Goal: Information Seeking & Learning: Learn about a topic

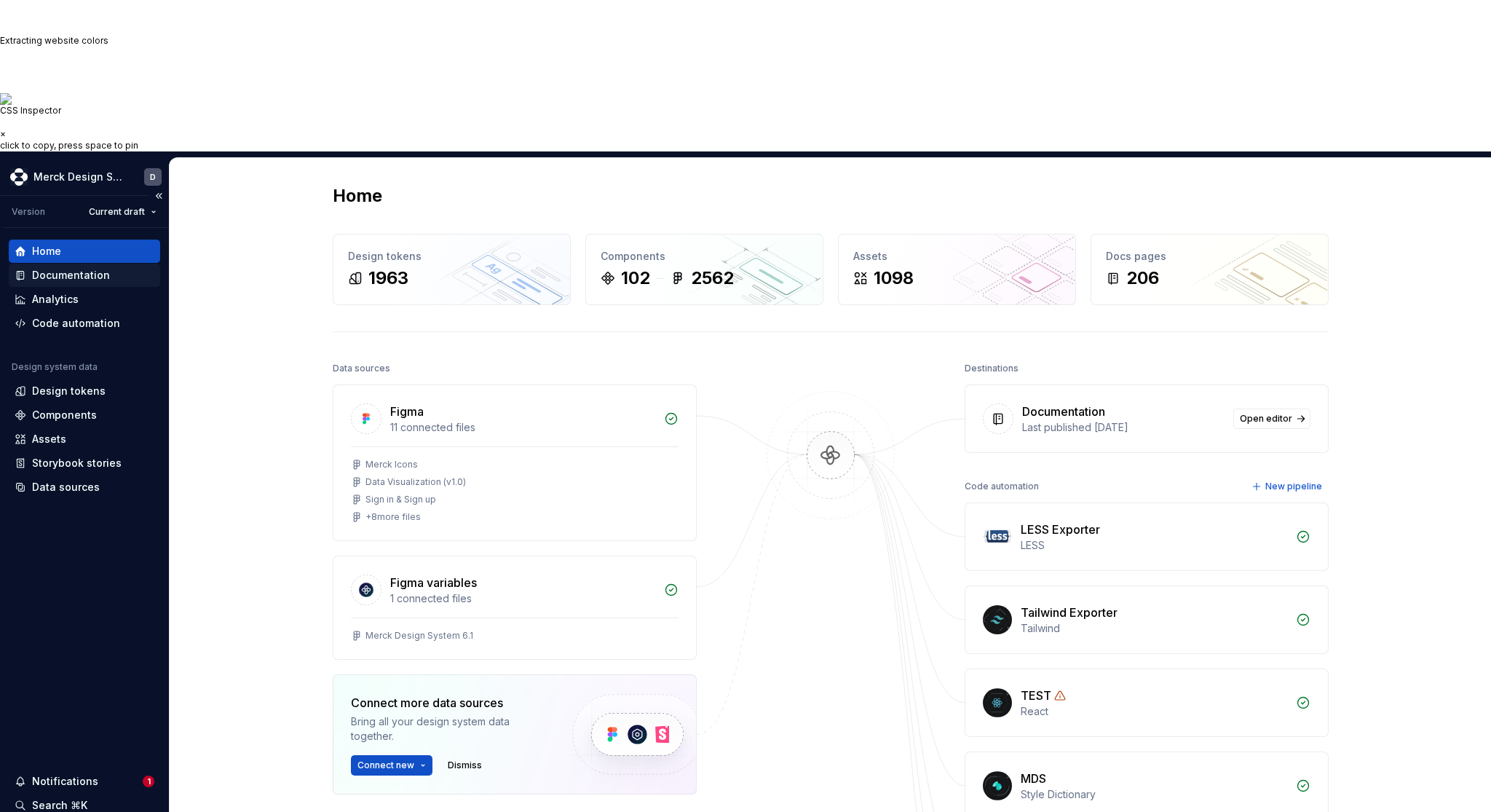
click at [96, 268] on div "Documentation" at bounding box center [71, 275] width 78 height 15
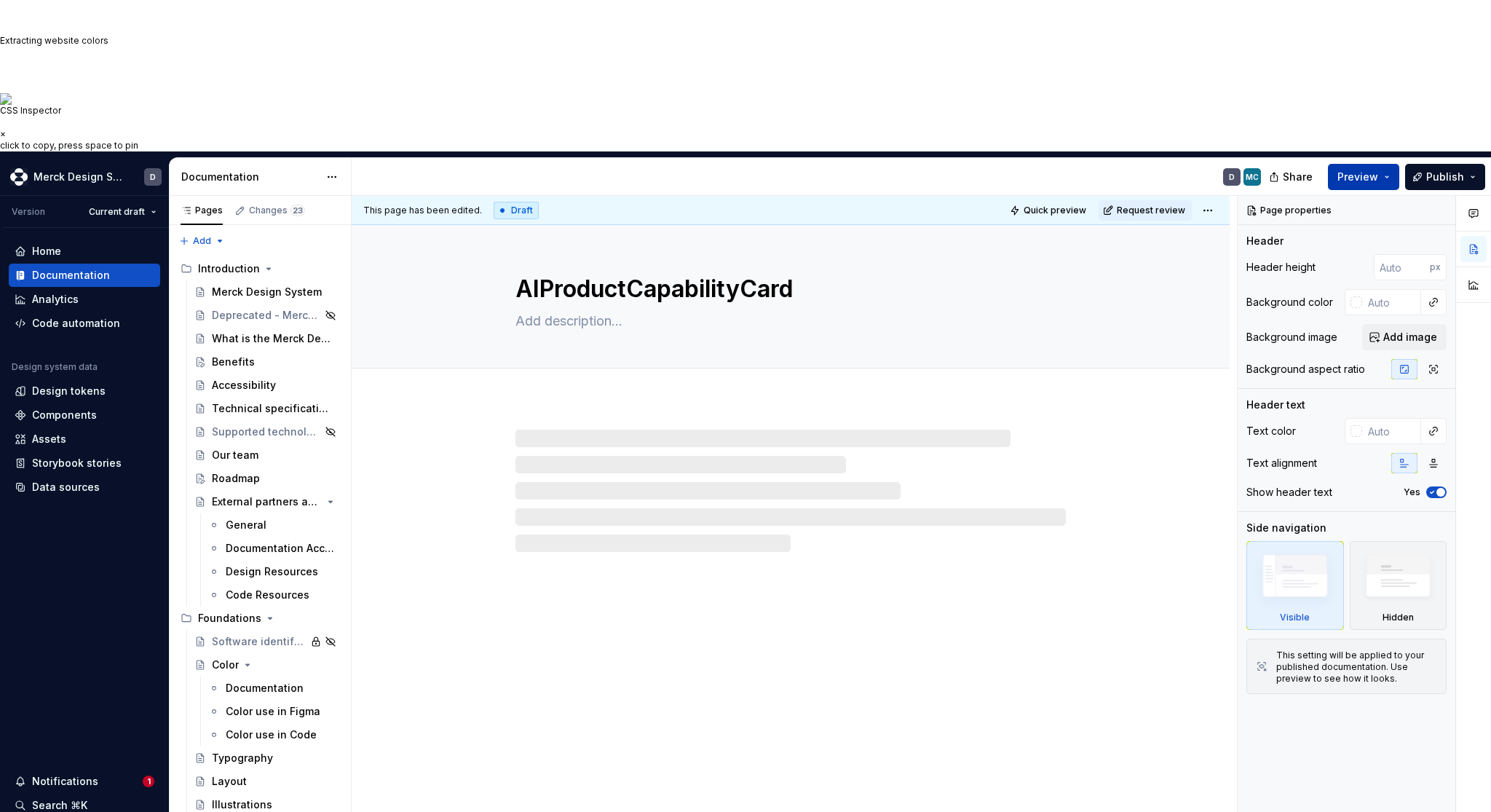
click at [1364, 169] on span "Preview" at bounding box center [1358, 176] width 40 height 15
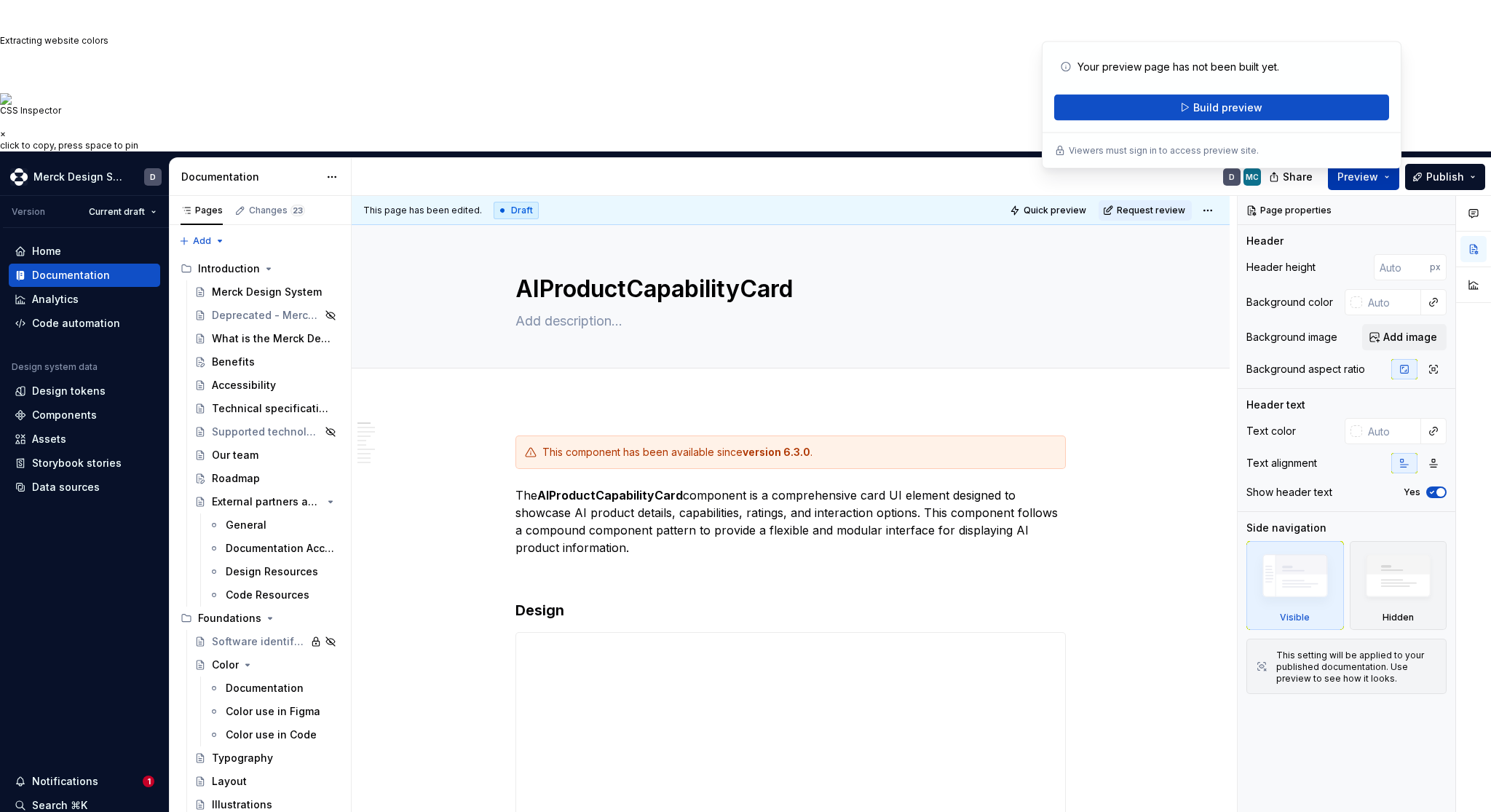
click at [1390, 164] on button "Preview" at bounding box center [1364, 176] width 71 height 27
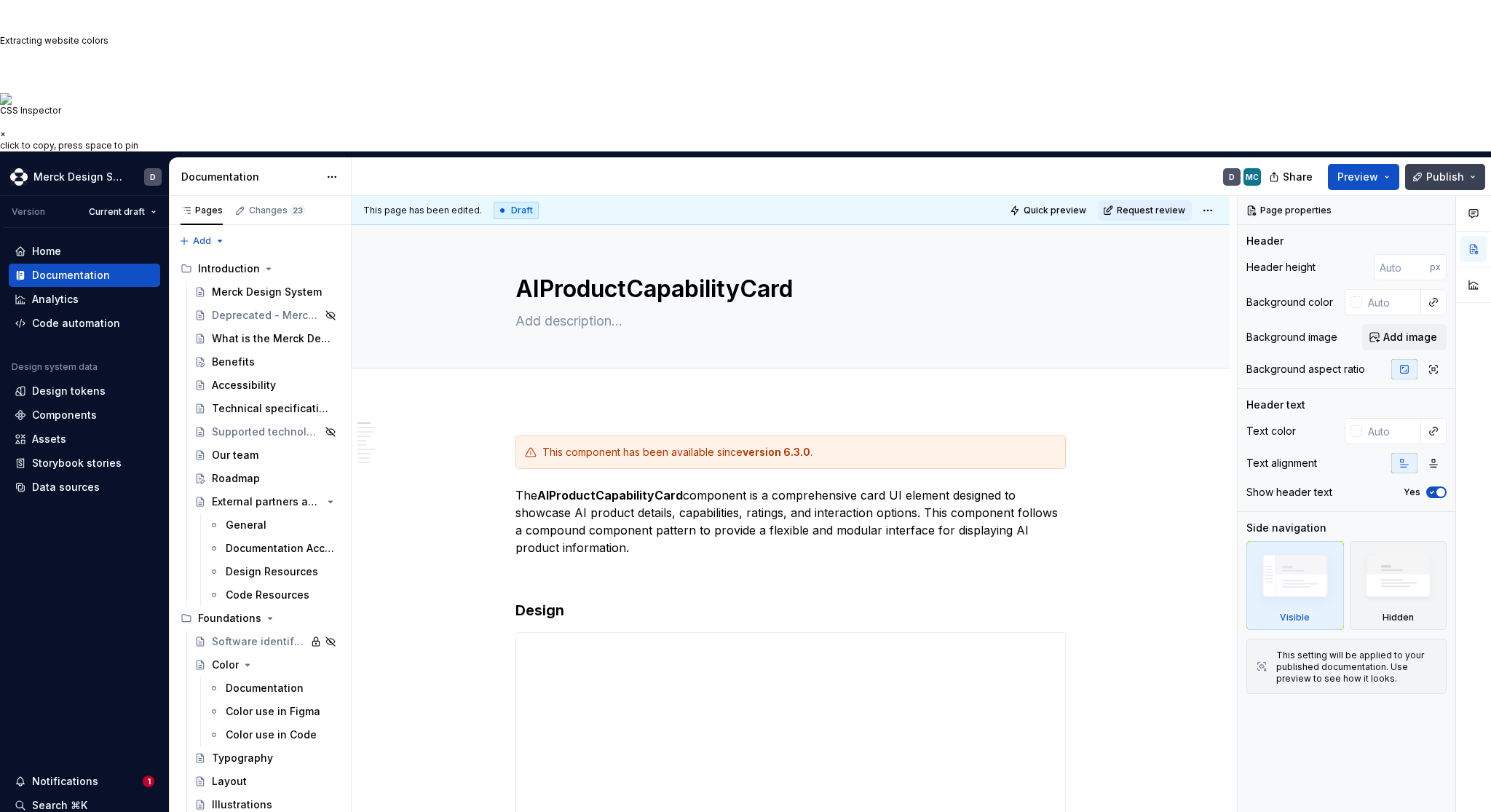
click at [1428, 164] on button "Publish" at bounding box center [1445, 176] width 80 height 27
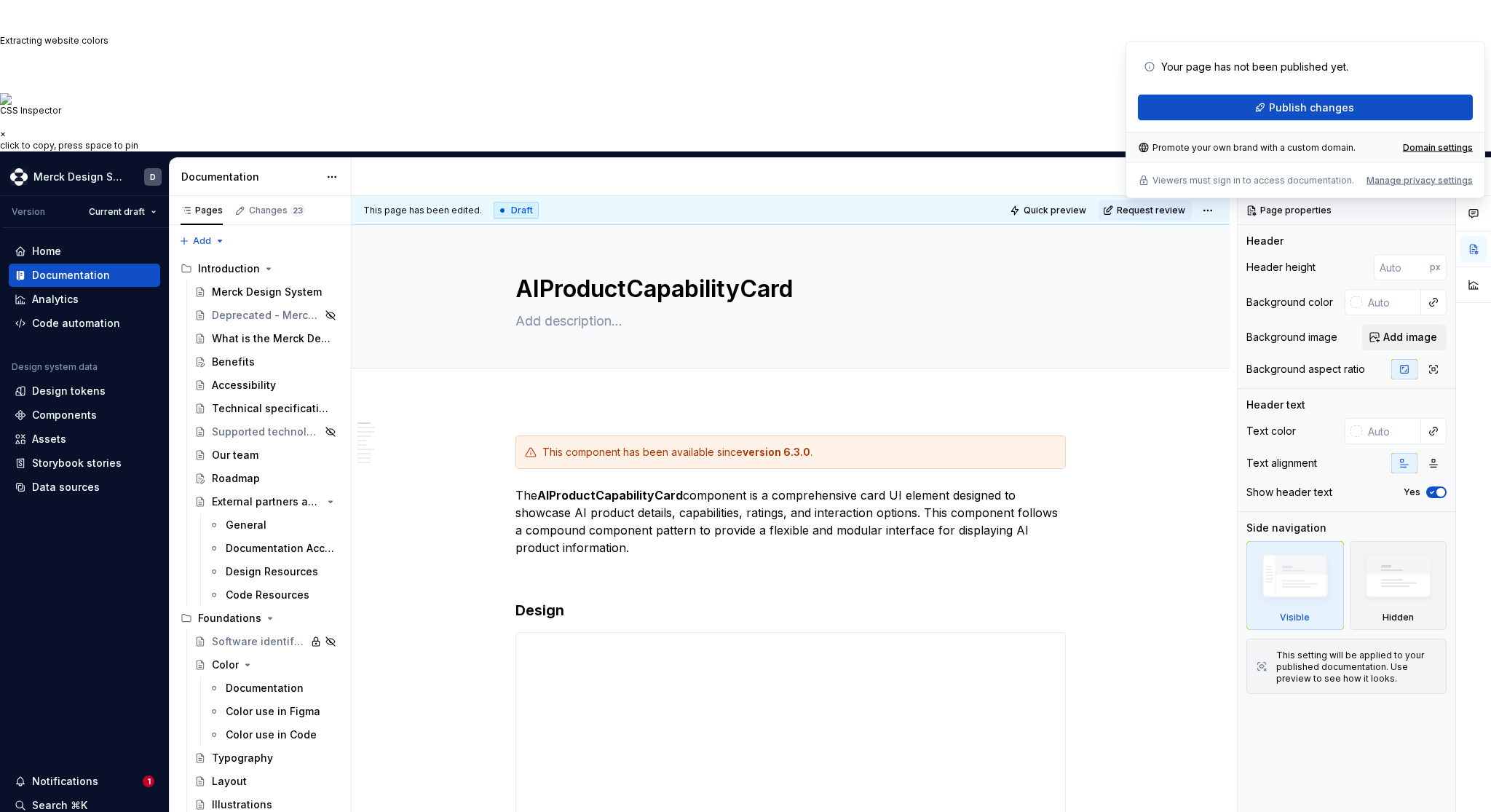
click at [1382, 164] on button "Preview" at bounding box center [1364, 176] width 71 height 27
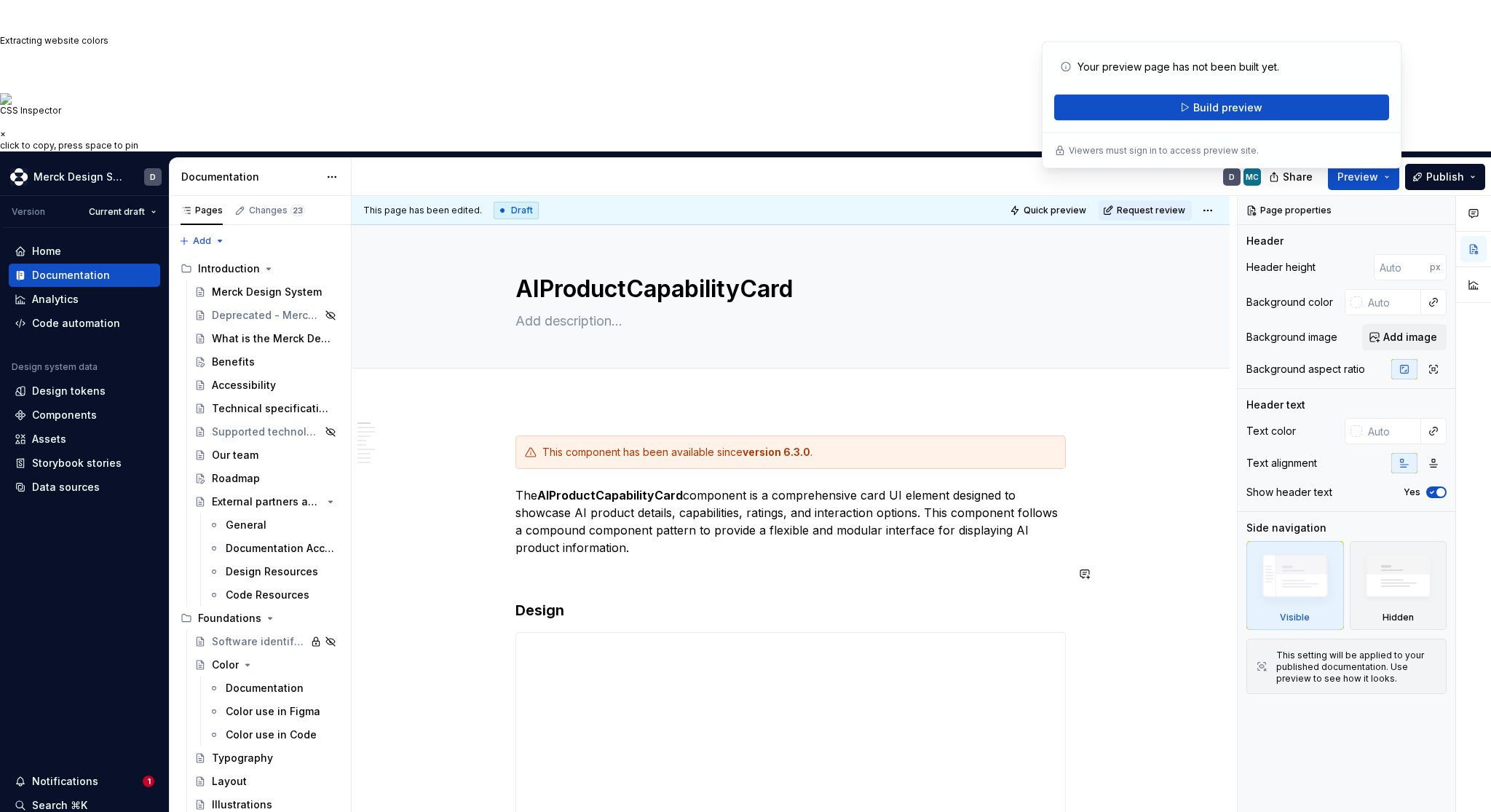
click at [815, 565] on p at bounding box center [790, 574] width 551 height 18
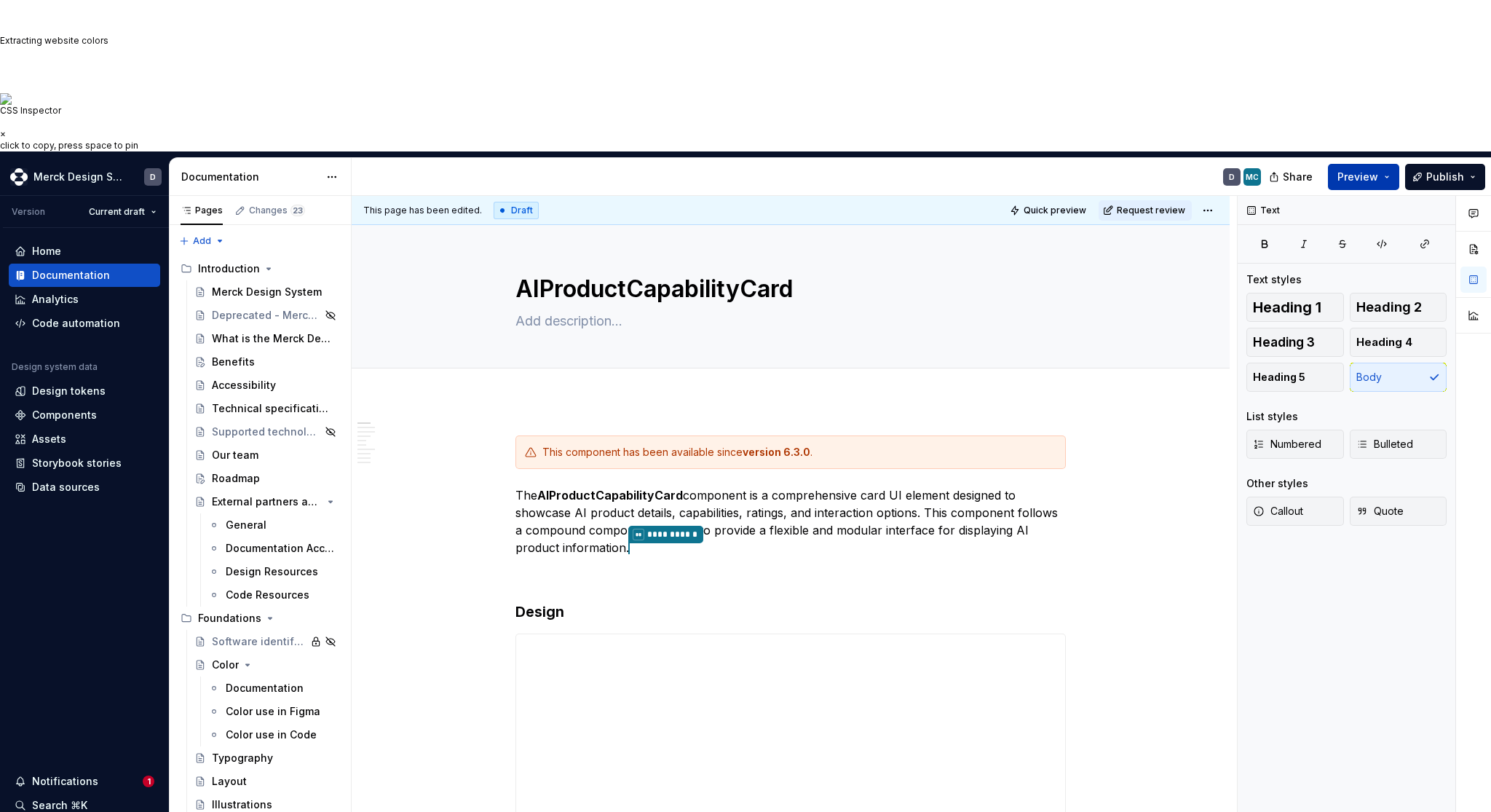
click at [1356, 169] on span "Preview" at bounding box center [1358, 176] width 40 height 15
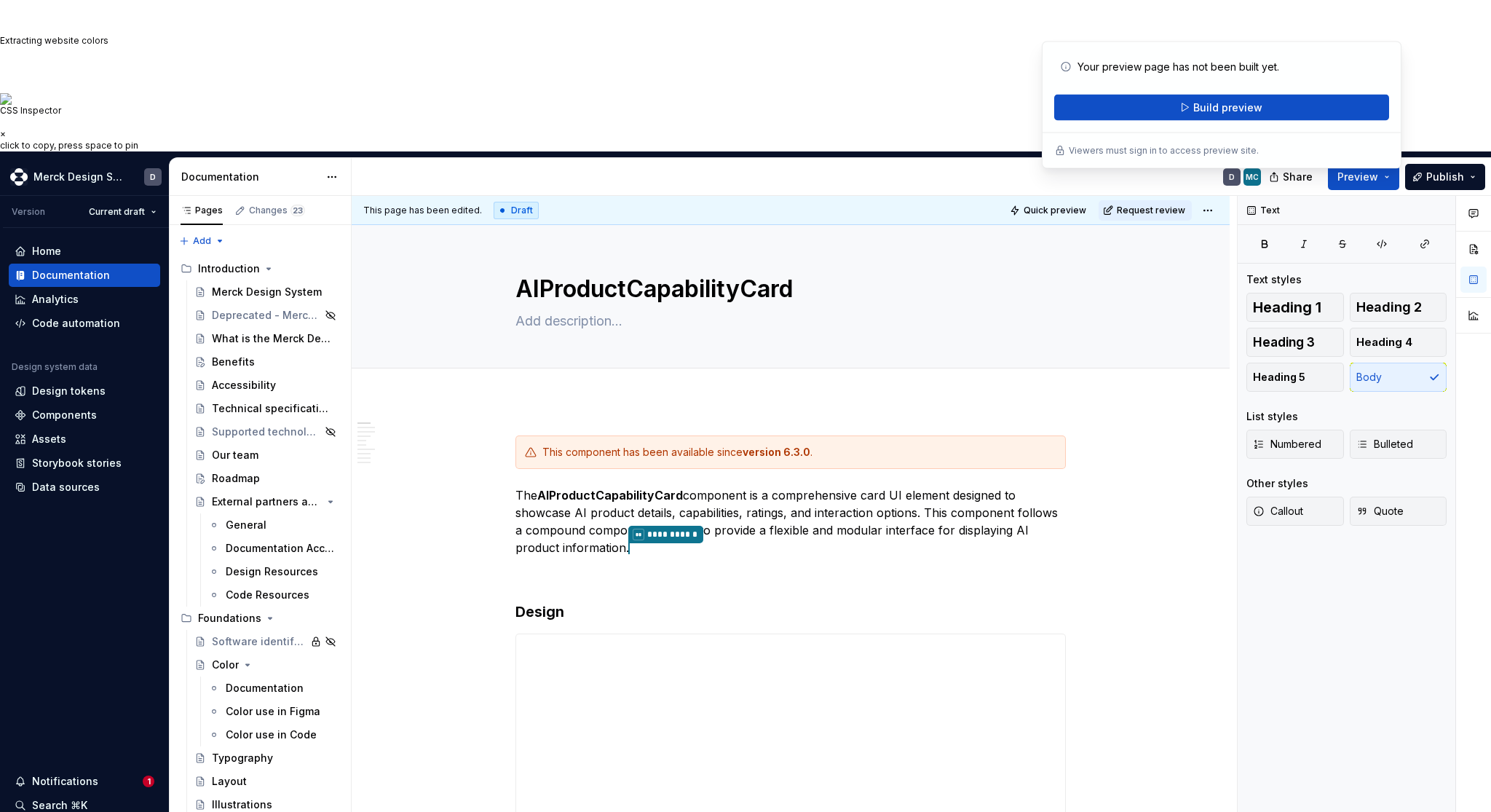
type textarea "*"
click at [956, 158] on div "D MC" at bounding box center [812, 176] width 921 height 37
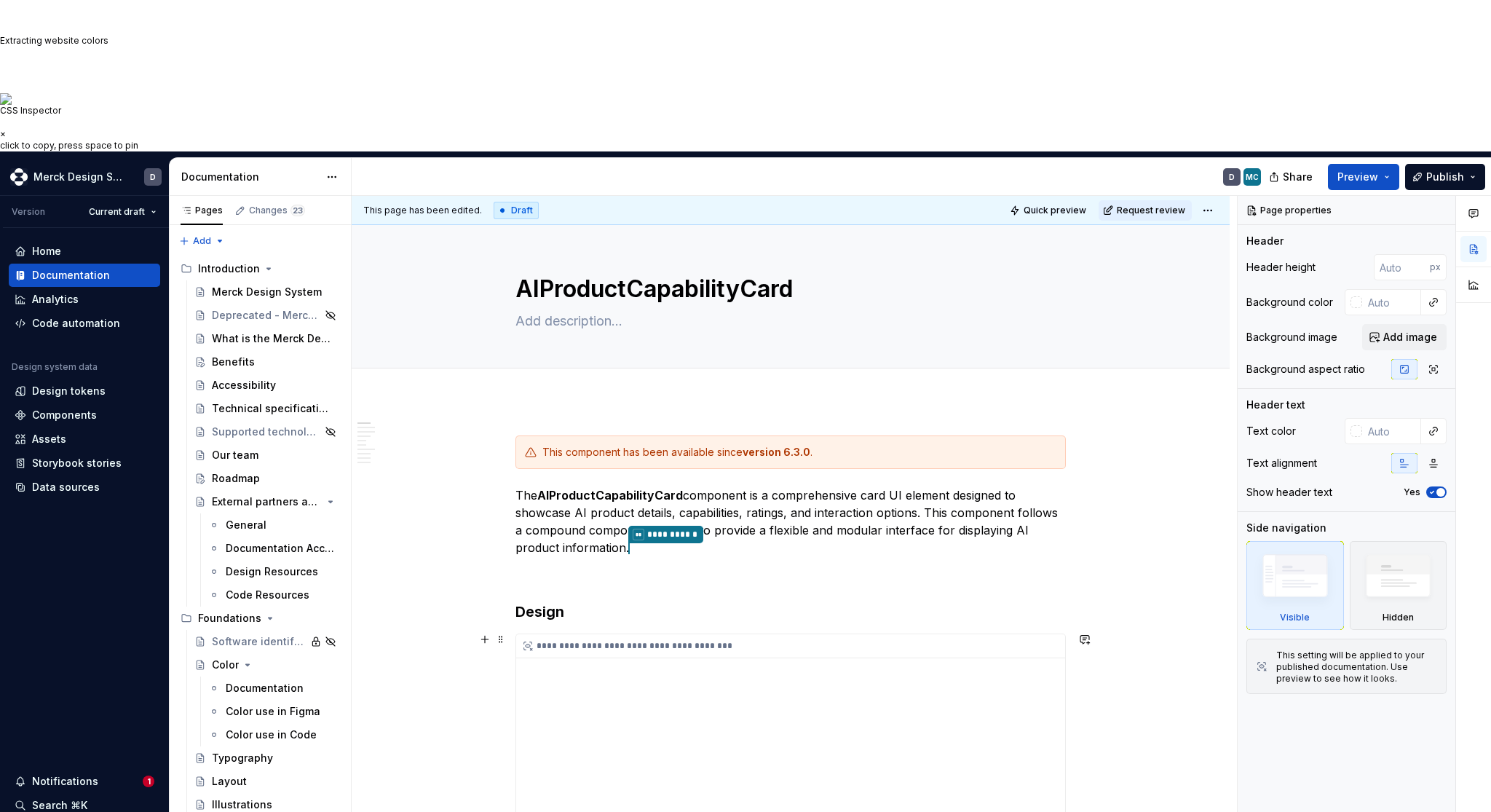
click at [666, 636] on div "**********" at bounding box center [790, 816] width 549 height 364
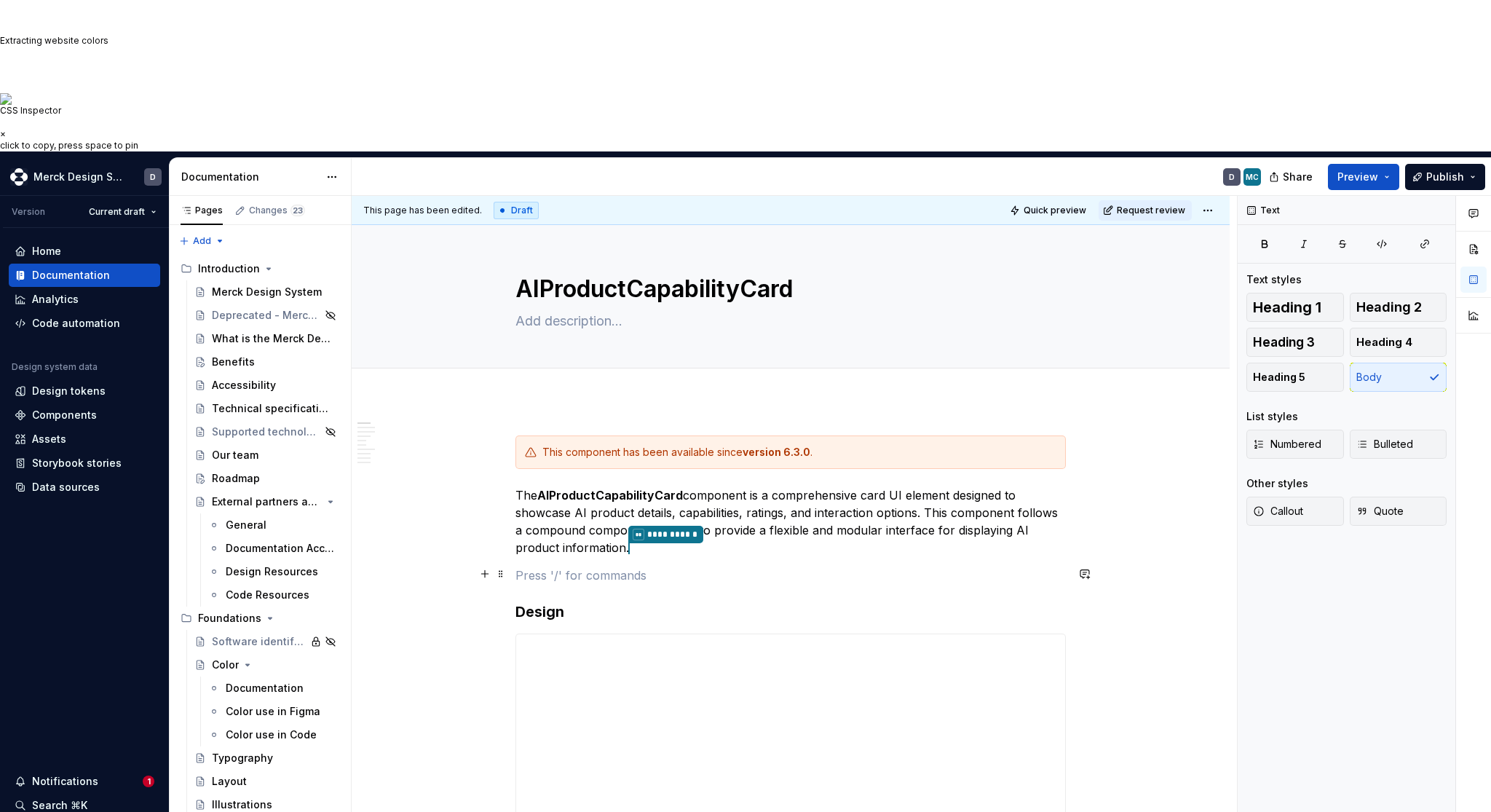
click at [666, 567] on p at bounding box center [790, 575] width 551 height 18
click at [679, 487] on p "**********" at bounding box center [790, 522] width 551 height 71
click at [934, 487] on p "**********" at bounding box center [790, 522] width 551 height 71
click at [548, 374] on button "Add tab" at bounding box center [545, 384] width 59 height 21
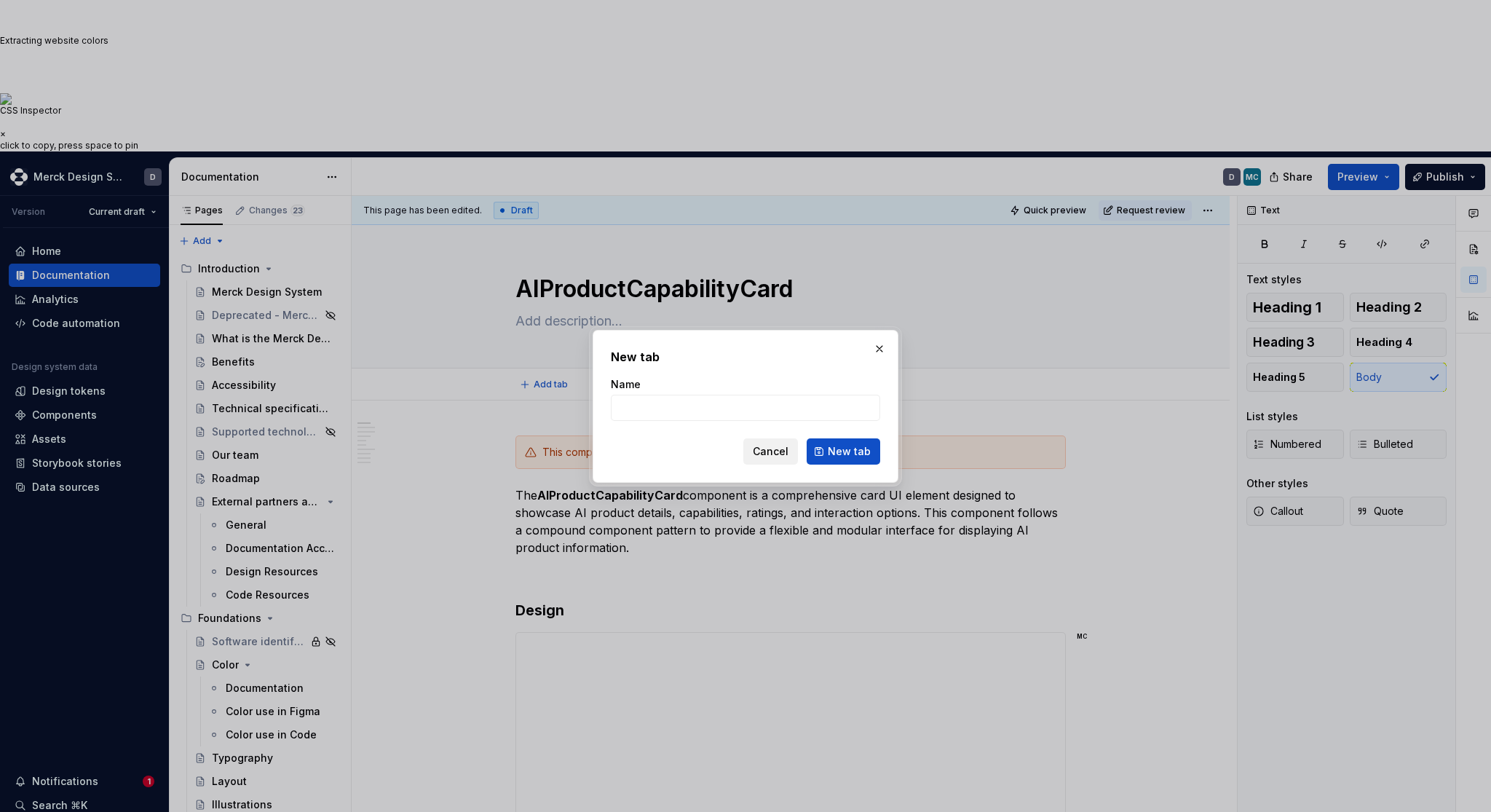
click at [785, 445] on span "Cancel" at bounding box center [771, 451] width 35 height 15
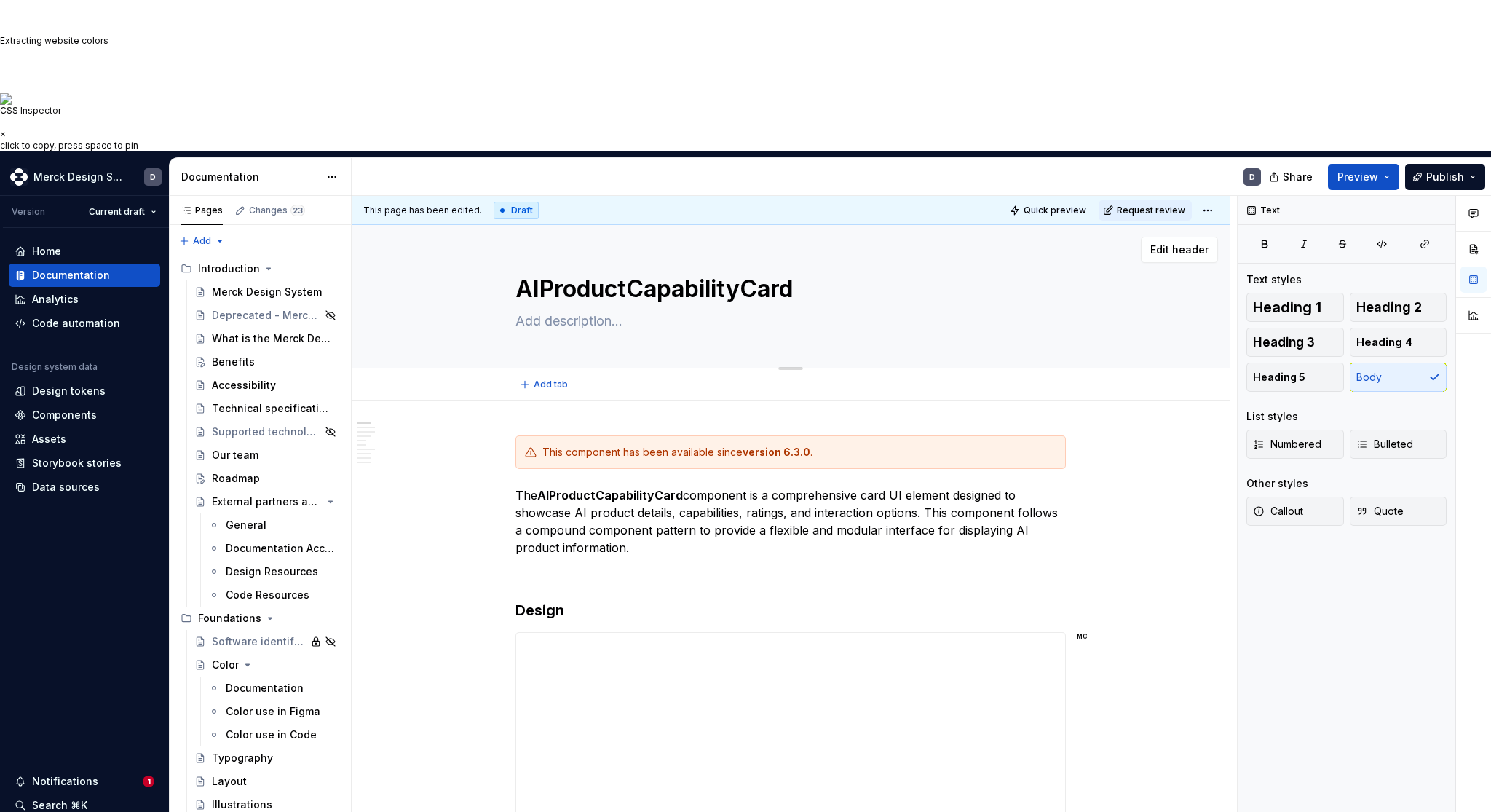
click at [430, 225] on div "AIProductCapabilityCard" at bounding box center [790, 296] width 762 height 143
type textarea "*"
click at [1020, 565] on p at bounding box center [790, 574] width 551 height 18
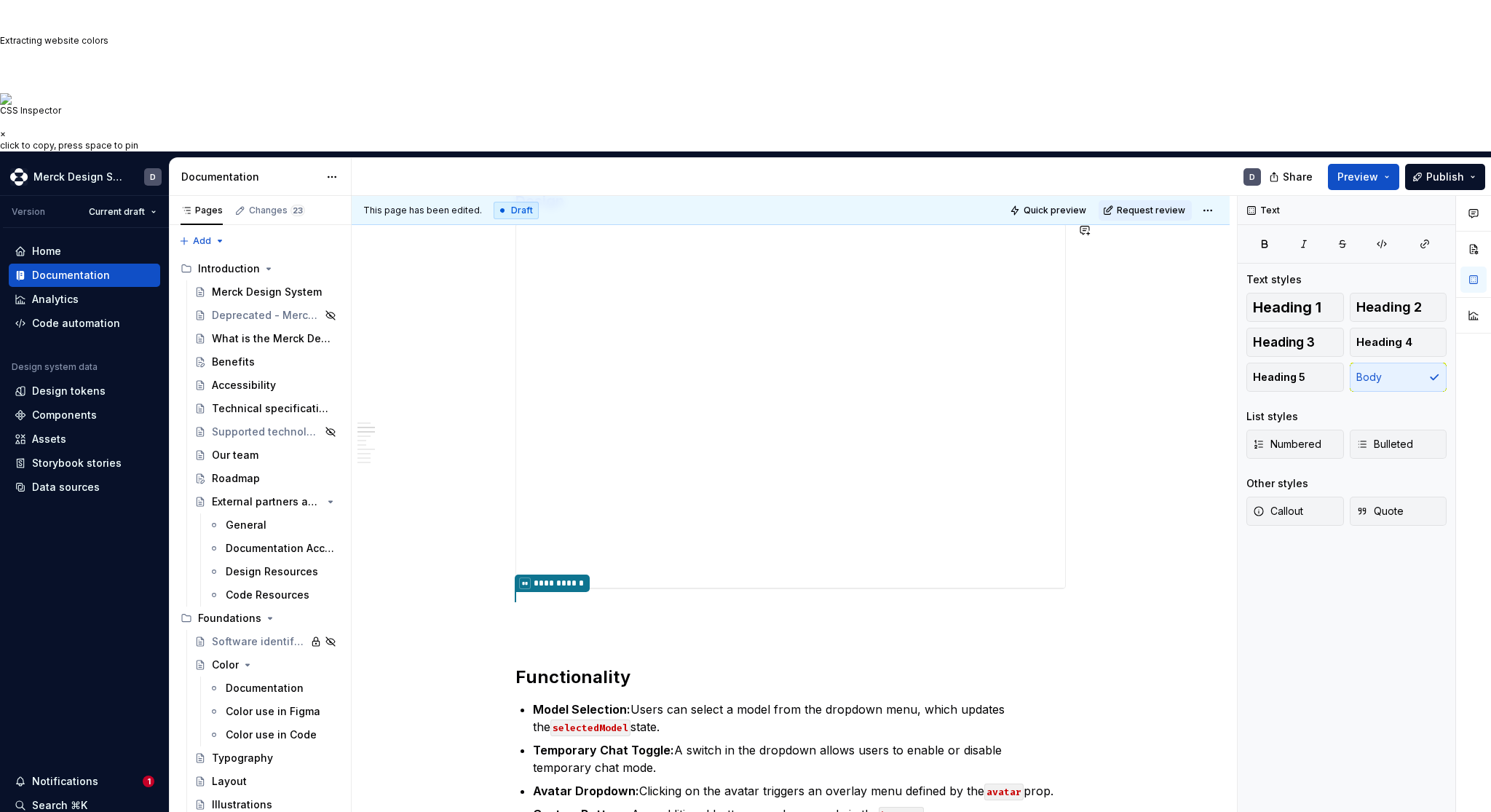
scroll to position [429, 0]
